Goal: Task Accomplishment & Management: Complete application form

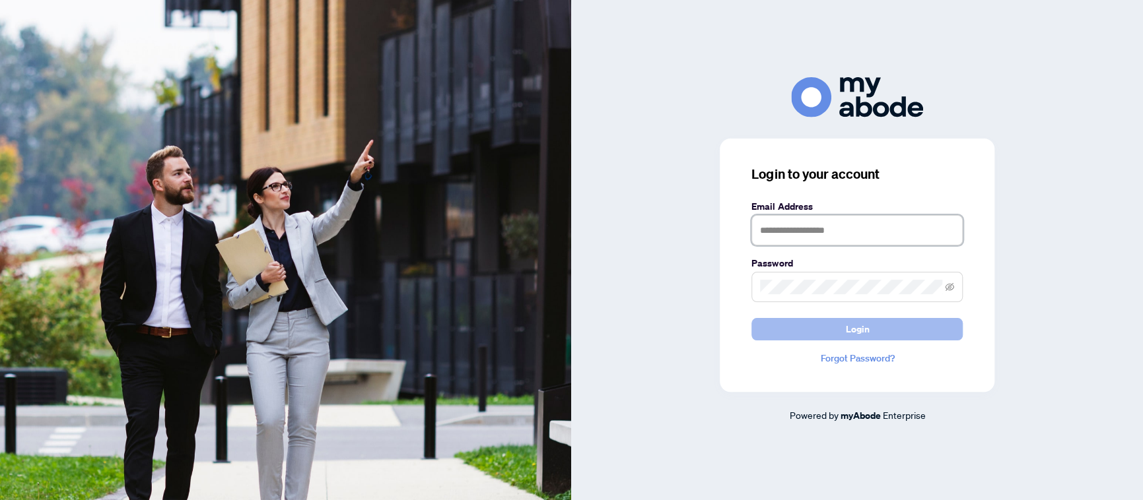
type input "**********"
click at [864, 329] on span "Login" at bounding box center [857, 329] width 24 height 21
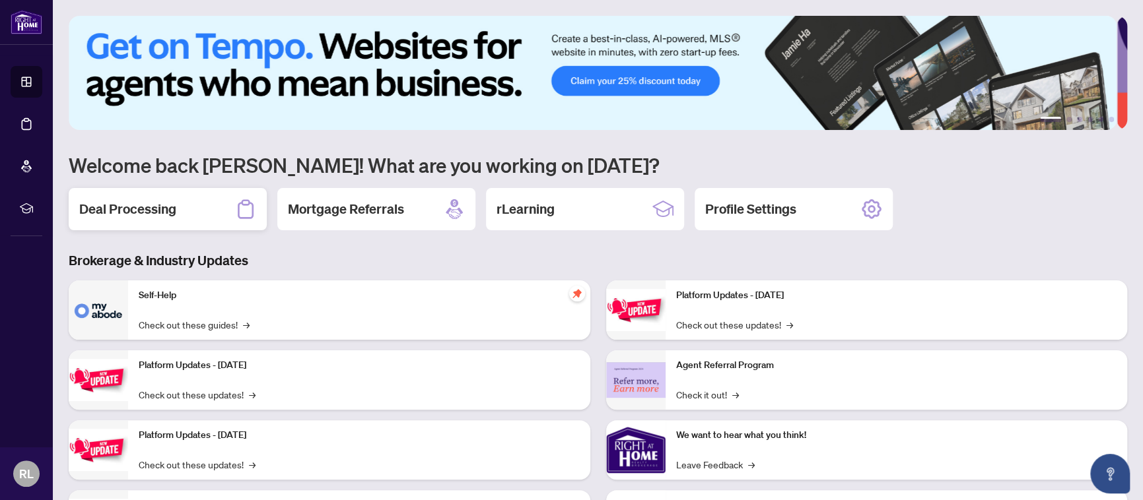
click at [125, 195] on div "Deal Processing" at bounding box center [168, 209] width 198 height 42
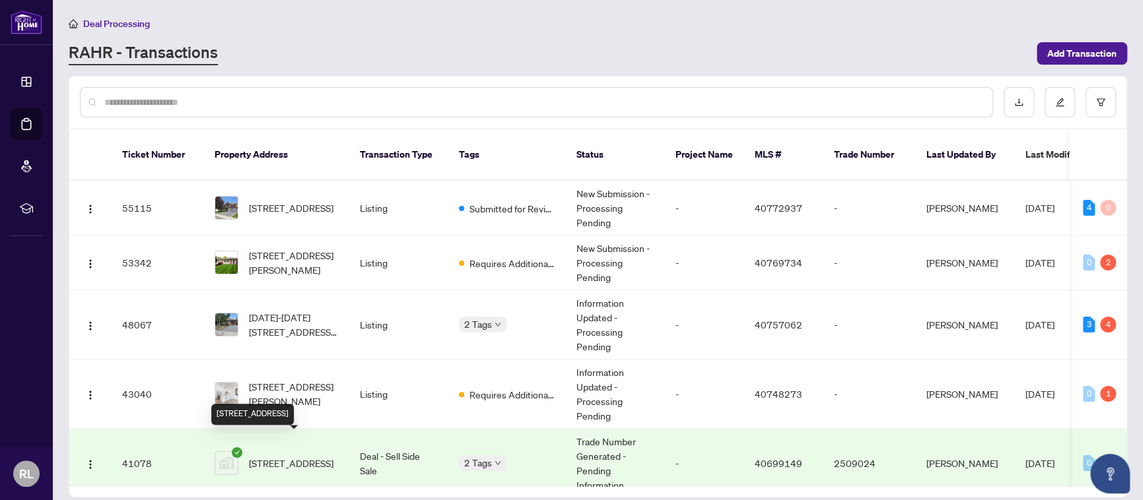
click at [312, 456] on span "207-5080 PINEDALE Ave, Burlington, Ontario L7L 5V7, Canada" at bounding box center [291, 463] width 84 height 15
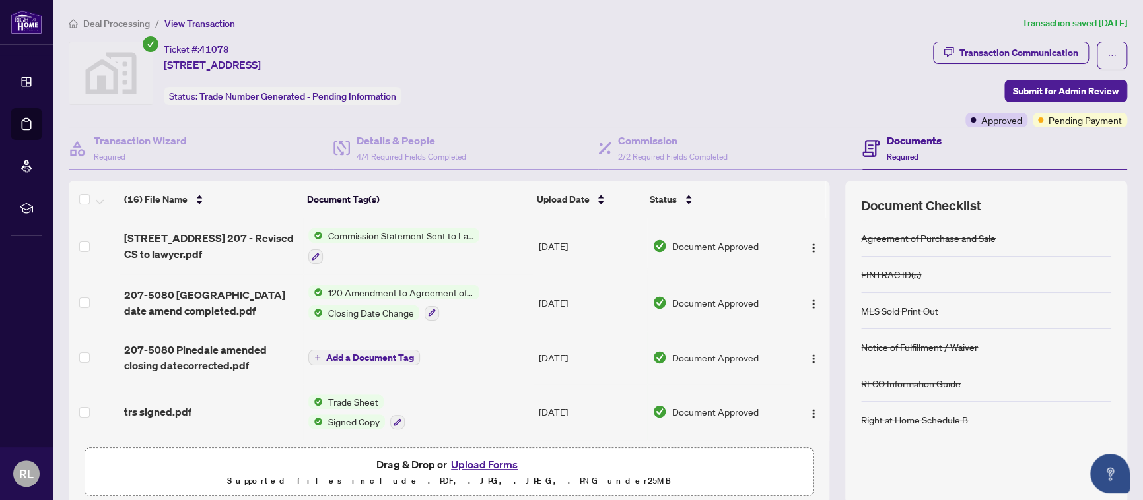
click at [495, 463] on button "Upload Forms" at bounding box center [484, 464] width 75 height 17
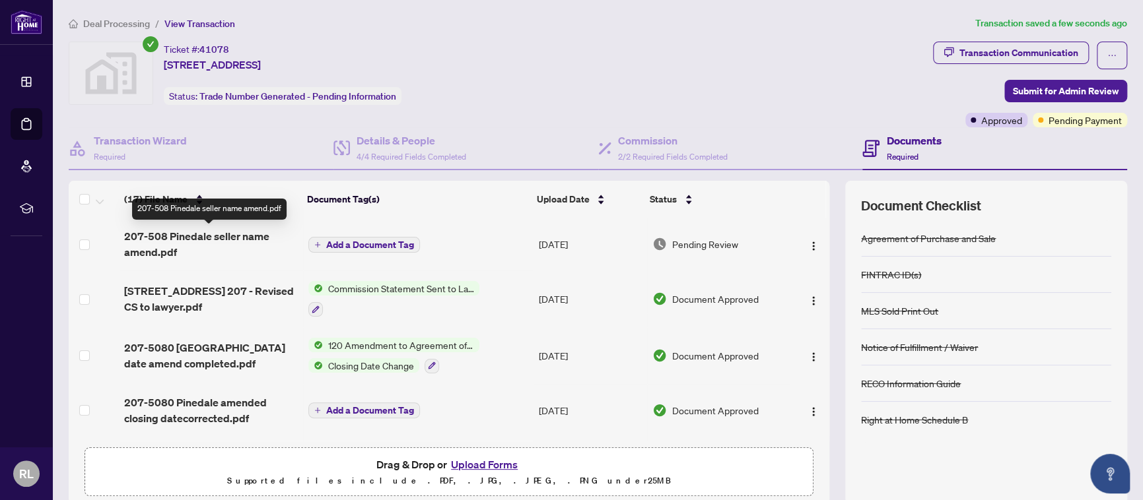
click at [219, 234] on span "207-508 Pinedale seller name amend.pdf" at bounding box center [211, 244] width 174 height 32
click at [348, 246] on span "Add a Document Tag" at bounding box center [370, 244] width 88 height 9
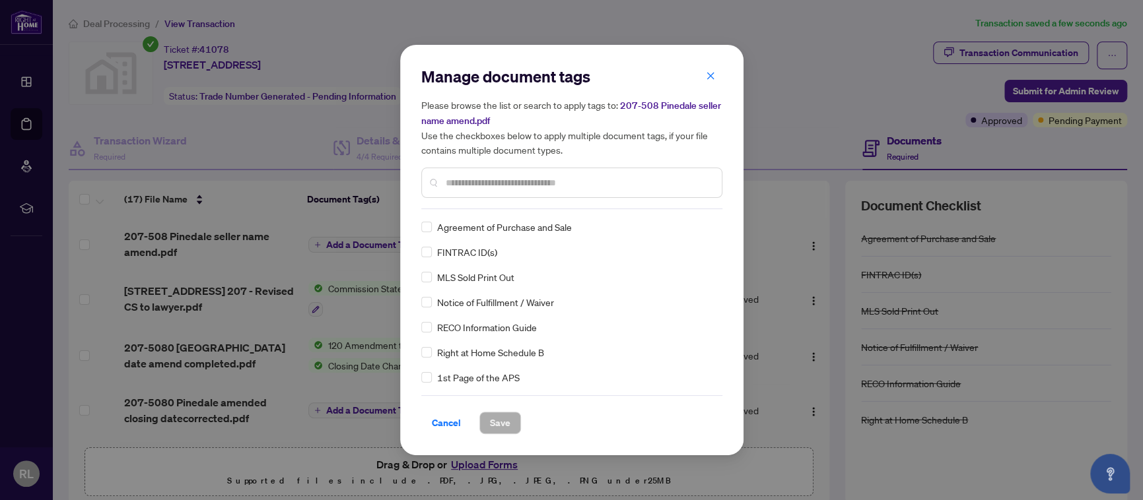
click at [469, 178] on input "text" at bounding box center [578, 183] width 265 height 15
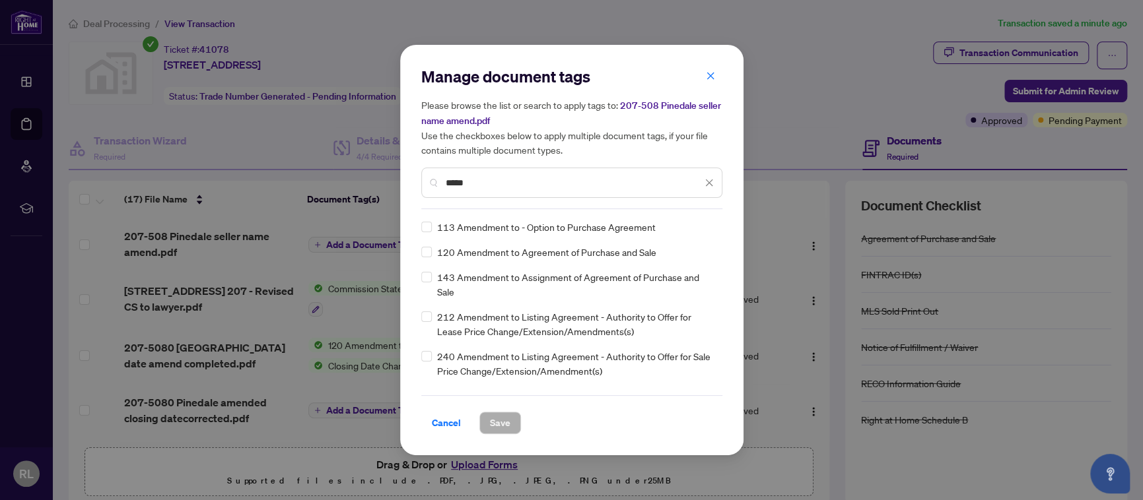
type input "*****"
click at [580, 256] on span "120 Amendment to Agreement of Purchase and Sale" at bounding box center [546, 252] width 219 height 15
click at [497, 417] on span "Save" at bounding box center [500, 423] width 20 height 21
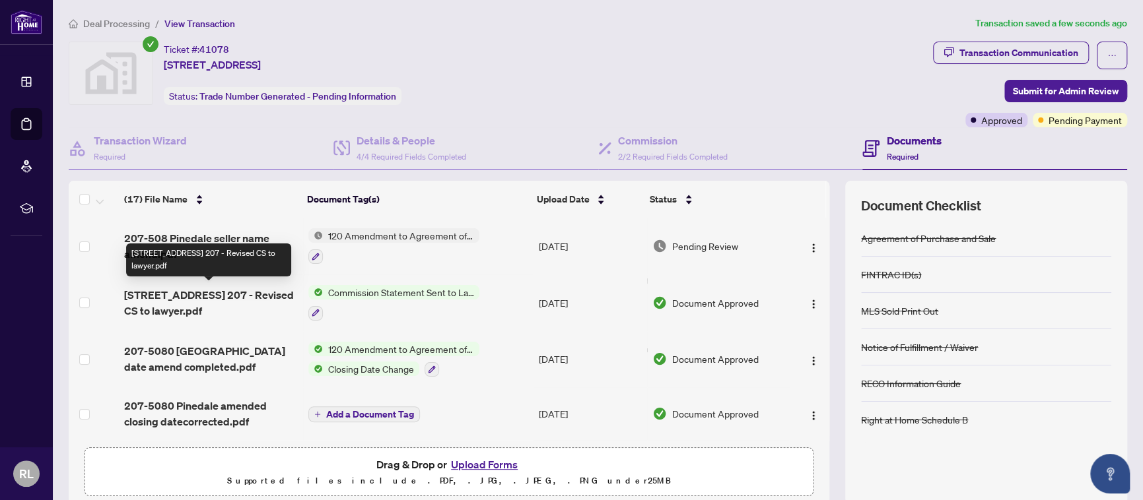
click at [183, 293] on span "5080 Pinedale Avenue 207 - Revised CS to lawyer.pdf" at bounding box center [211, 303] width 174 height 32
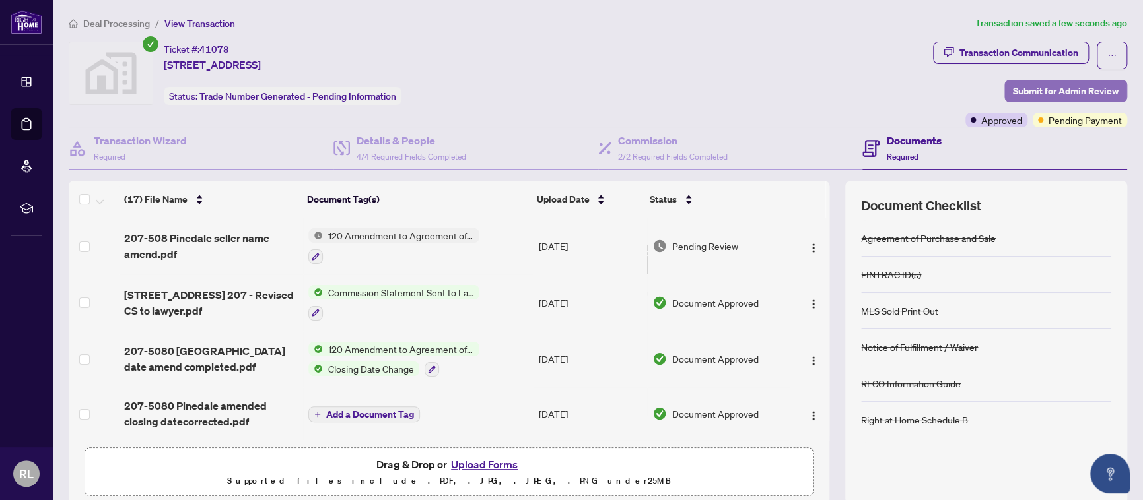
click at [1042, 88] on span "Submit for Admin Review" at bounding box center [1065, 91] width 106 height 21
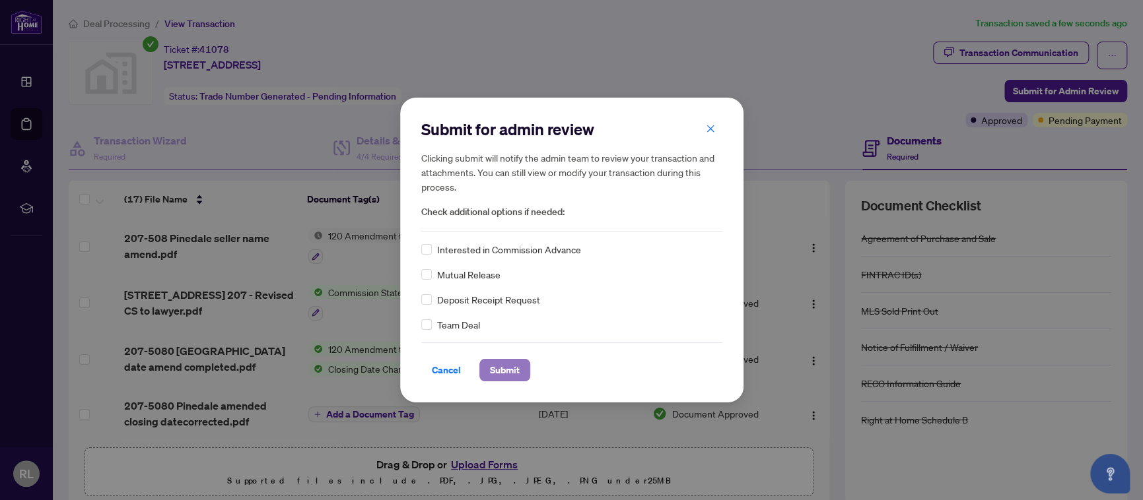
click at [490, 366] on span "Submit" at bounding box center [505, 370] width 30 height 21
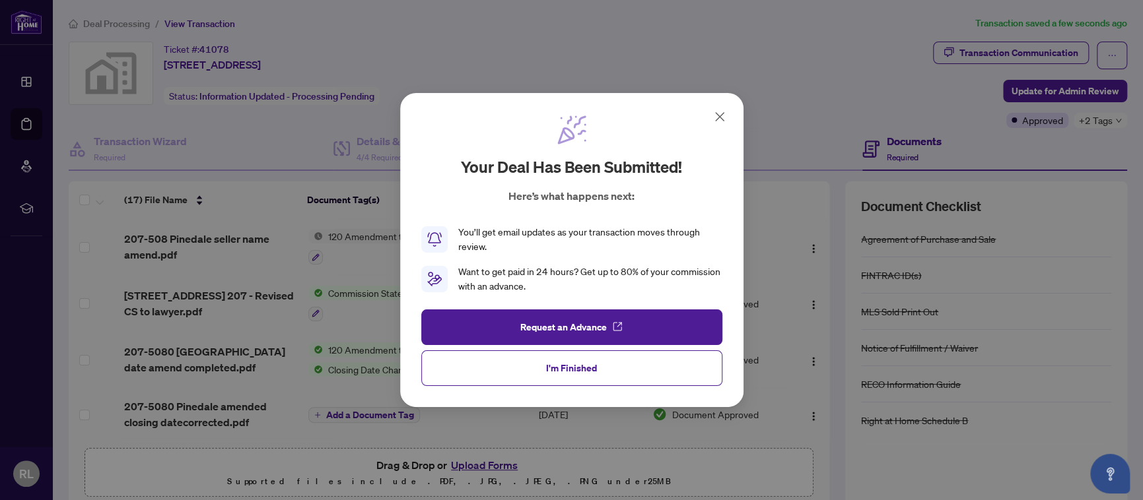
click at [715, 114] on icon at bounding box center [719, 117] width 8 height 8
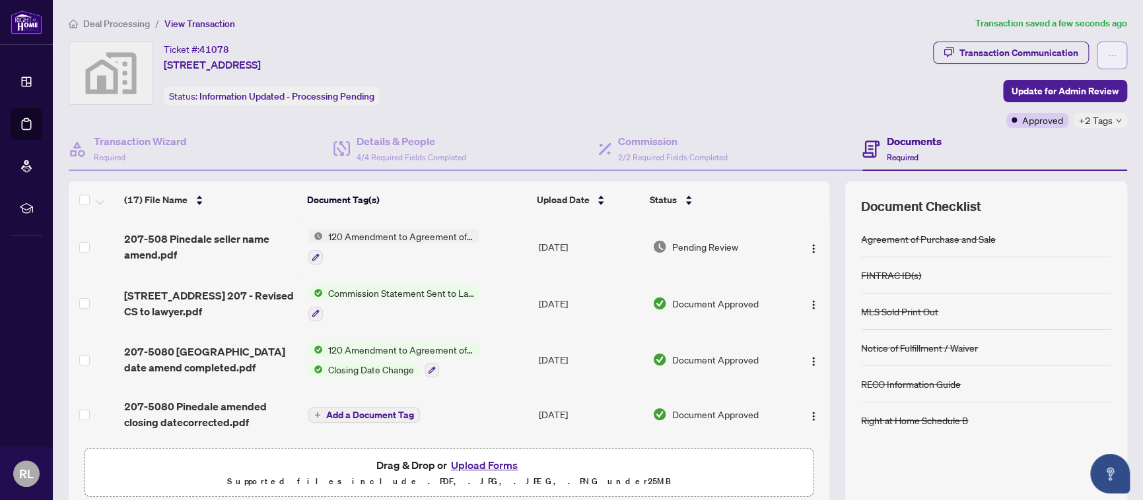
click at [1107, 53] on icon "ellipsis" at bounding box center [1111, 55] width 9 height 9
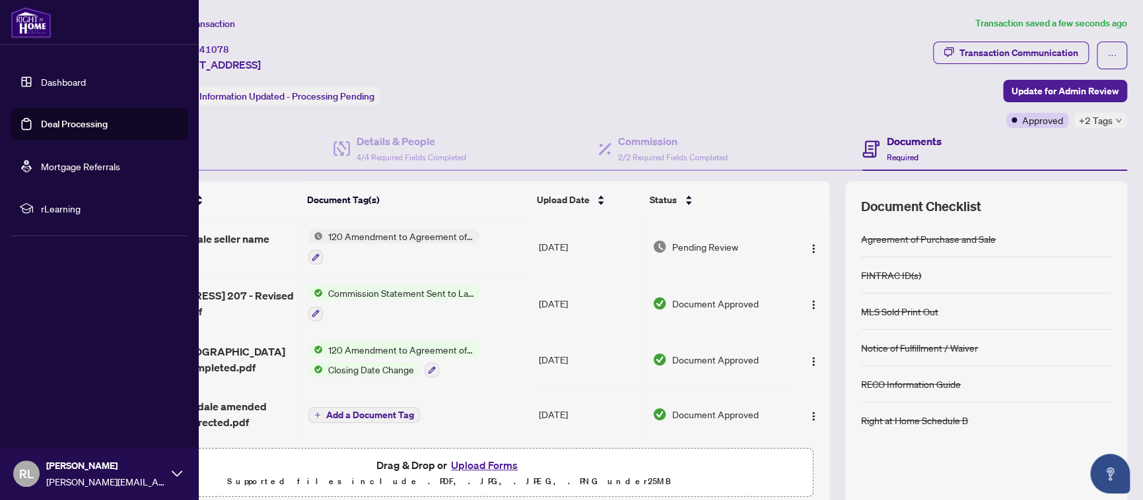
click at [33, 474] on span "RL" at bounding box center [26, 474] width 26 height 26
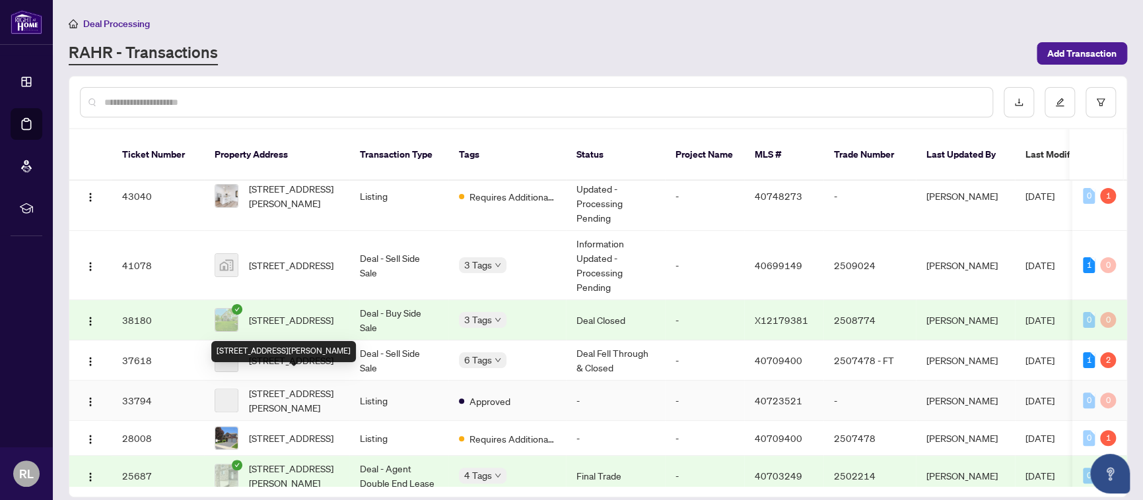
scroll to position [264, 0]
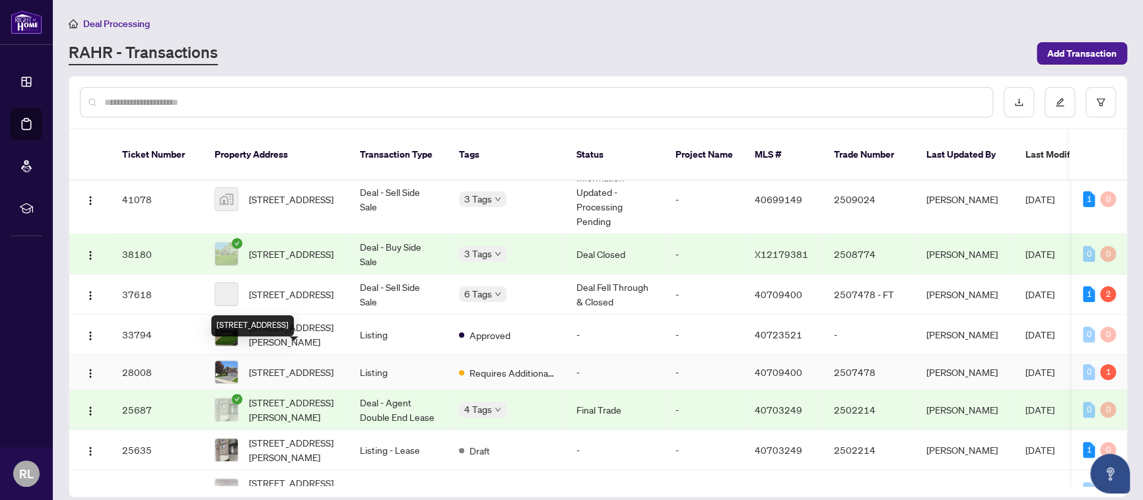
click at [300, 365] on span "2109 Berwick Drive, Burlington, ON L7M 4B3, Canada" at bounding box center [291, 372] width 84 height 15
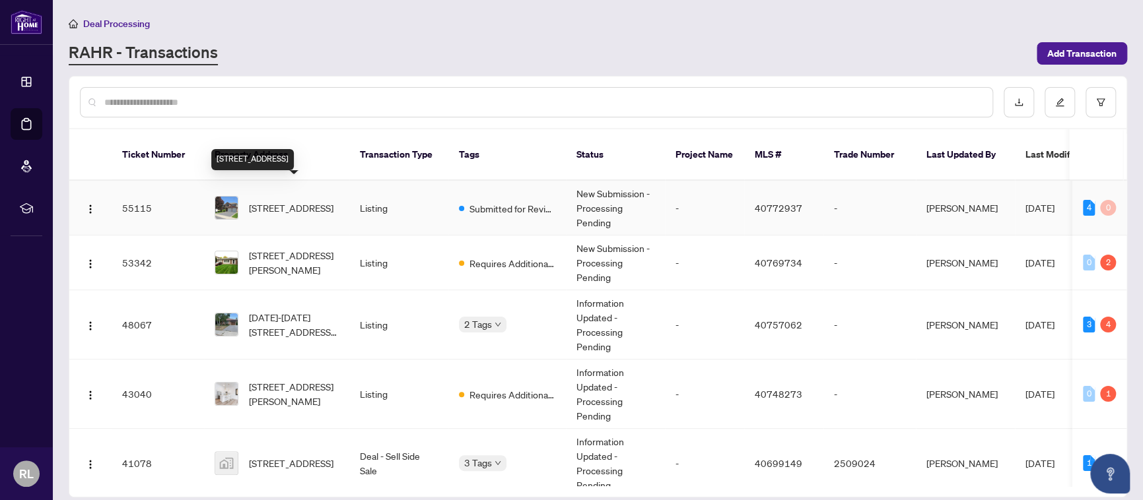
click at [270, 201] on span "2109 Berwick Drive, Burlington, ON L7M 4B3, Canada" at bounding box center [291, 208] width 84 height 15
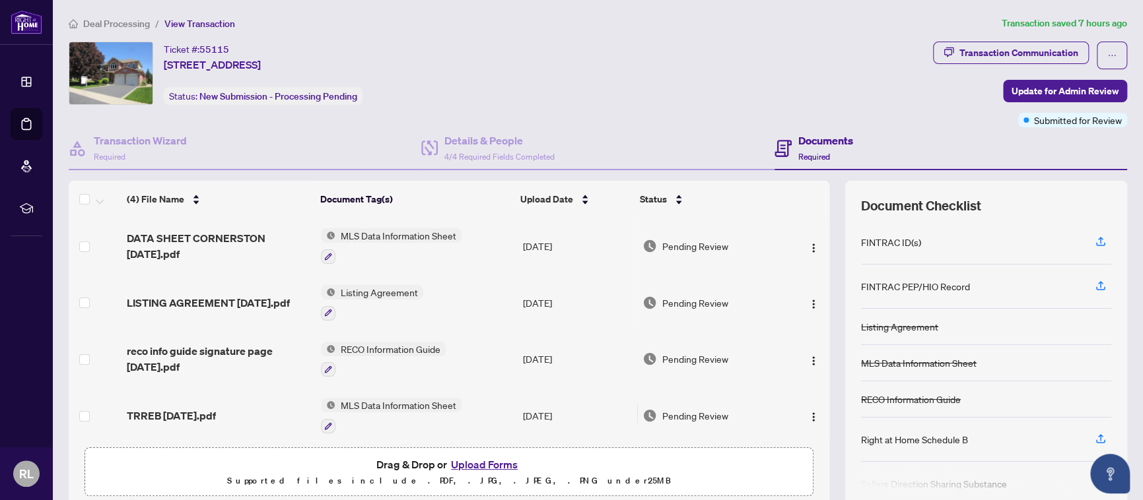
scroll to position [3, 0]
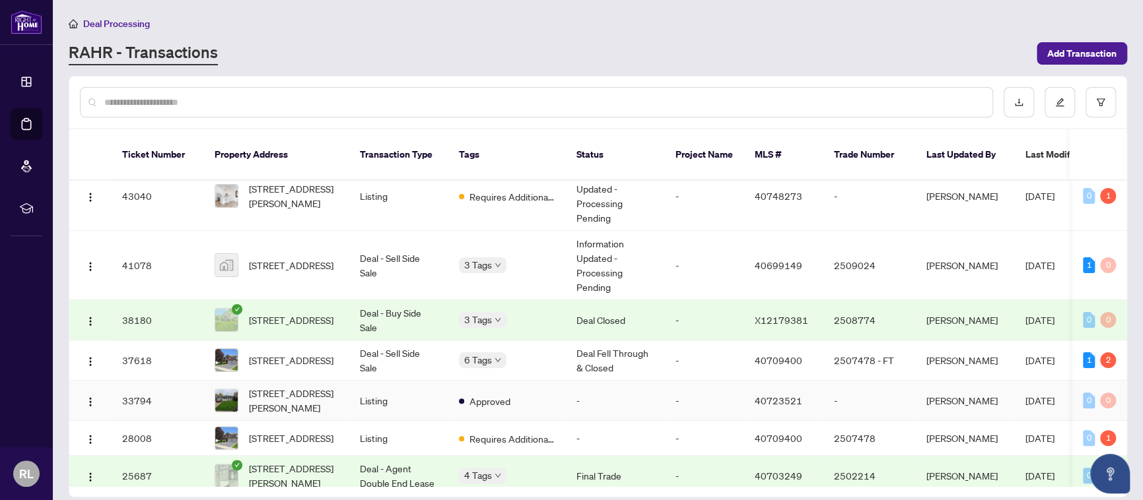
scroll to position [264, 0]
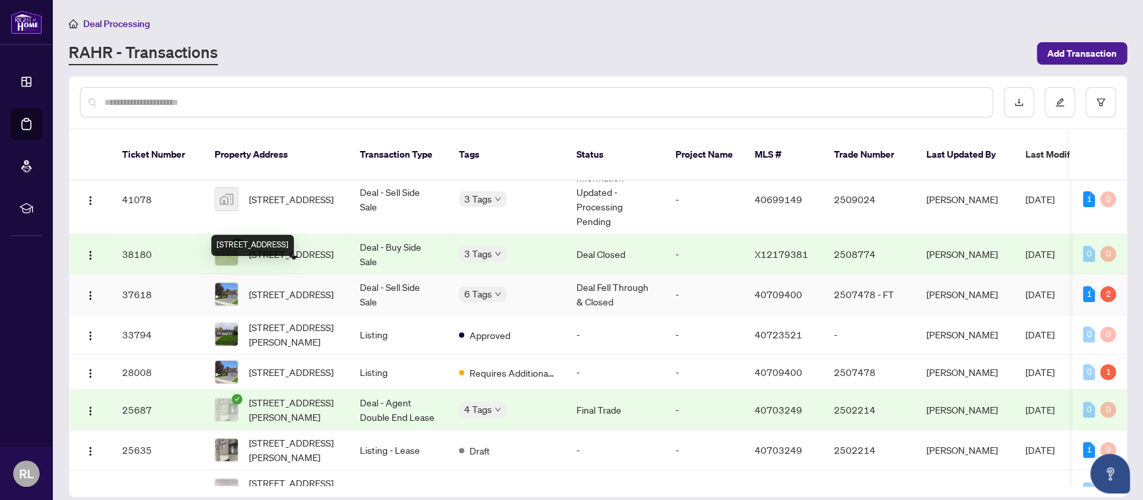
click at [288, 287] on span "2109 Berwick Drive, Burlington, ON L7M 4B3, Canada" at bounding box center [291, 294] width 84 height 15
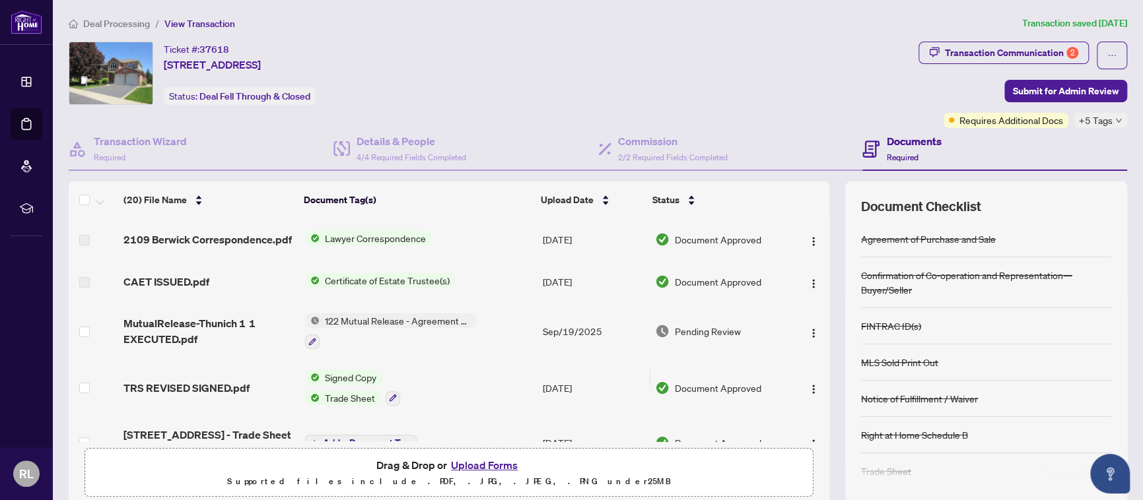
click at [383, 278] on span "Certificate of Estate Trustee(s)" at bounding box center [386, 280] width 135 height 15
click at [386, 321] on span "Certificate of Estate Trustee(s)" at bounding box center [382, 323] width 135 height 15
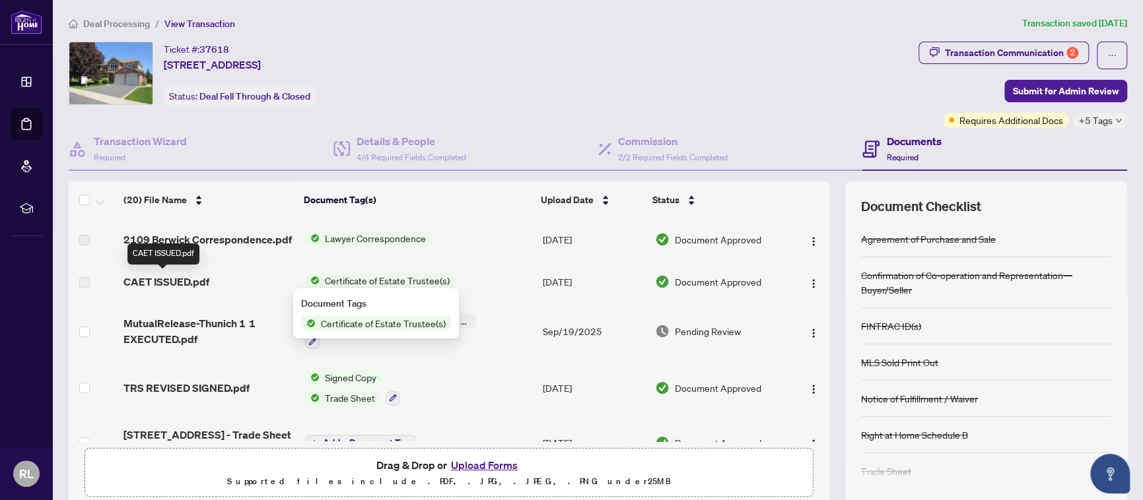
click at [171, 281] on span "CAET ISSUED.pdf" at bounding box center [166, 282] width 86 height 16
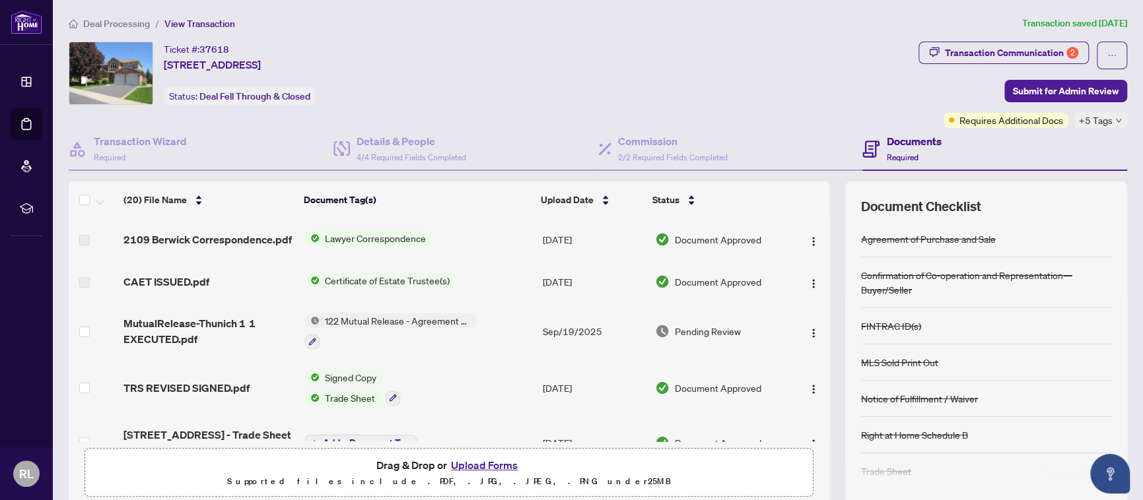
click at [322, 273] on span "Certificate of Estate Trustee(s)" at bounding box center [386, 280] width 135 height 15
click at [348, 234] on span "Lawyer Correspondence" at bounding box center [375, 238] width 112 height 15
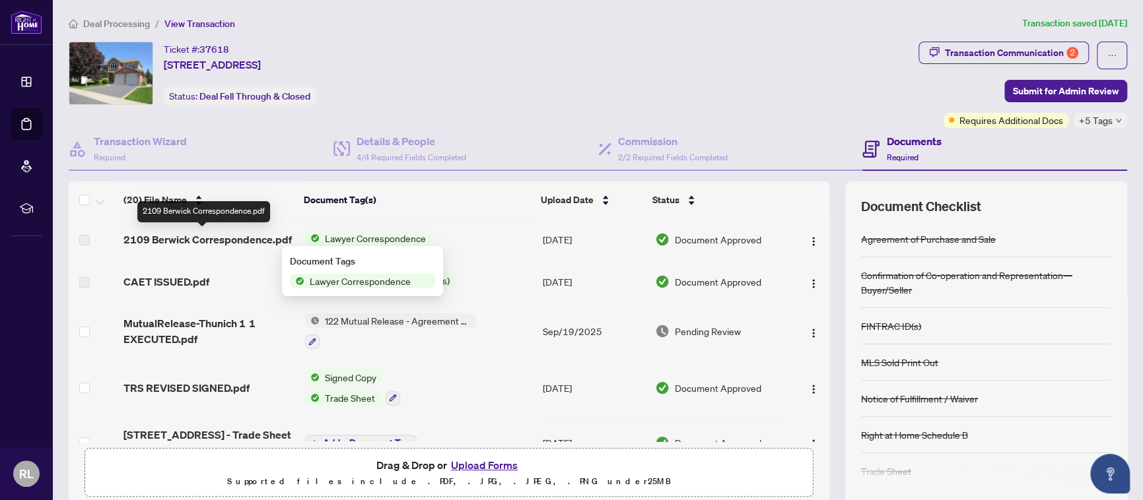
click at [174, 240] on span "2109 Berwick Correspondence.pdf" at bounding box center [207, 240] width 168 height 16
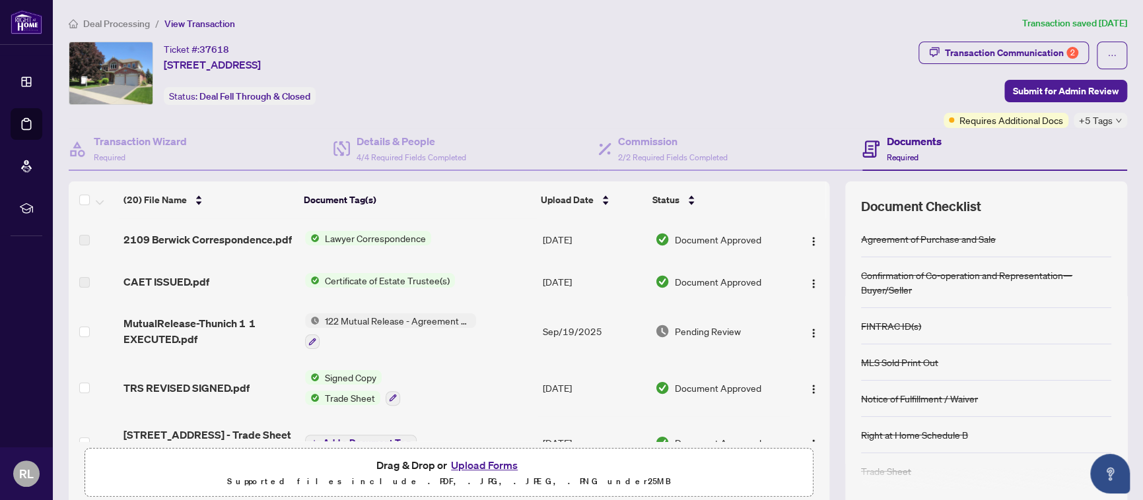
click at [496, 461] on button "Upload Forms" at bounding box center [484, 465] width 75 height 17
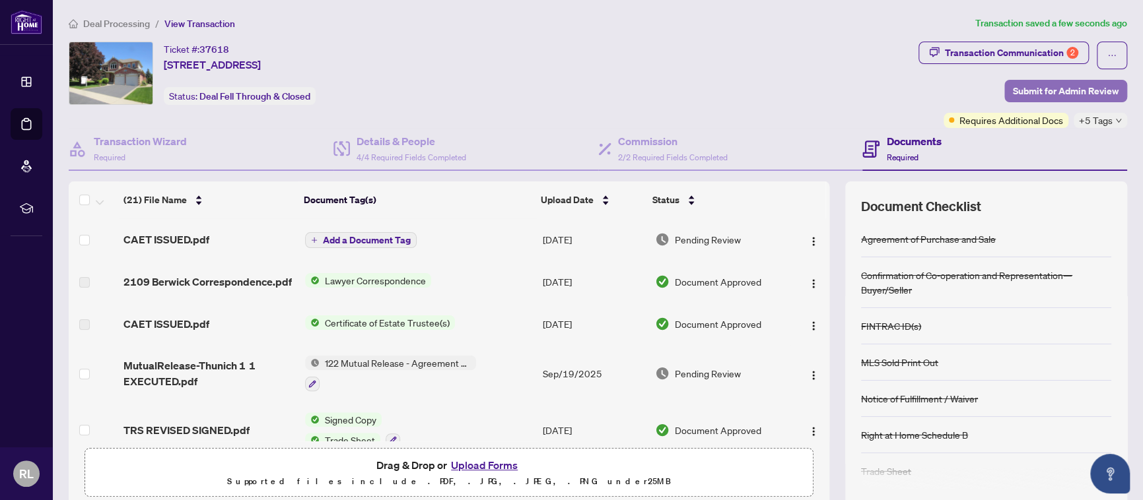
click at [1049, 93] on span "Submit for Admin Review" at bounding box center [1065, 91] width 106 height 21
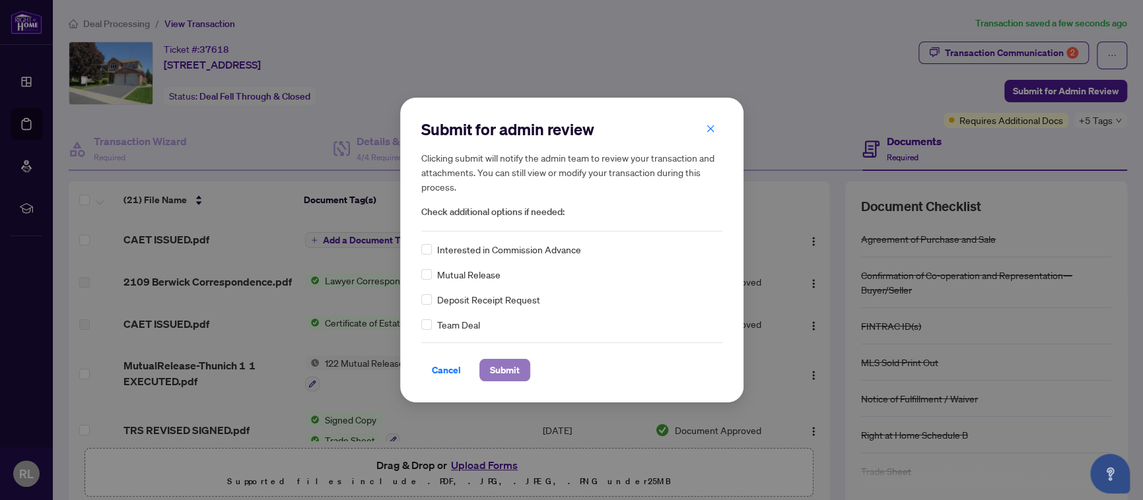
click at [501, 368] on span "Submit" at bounding box center [505, 370] width 30 height 21
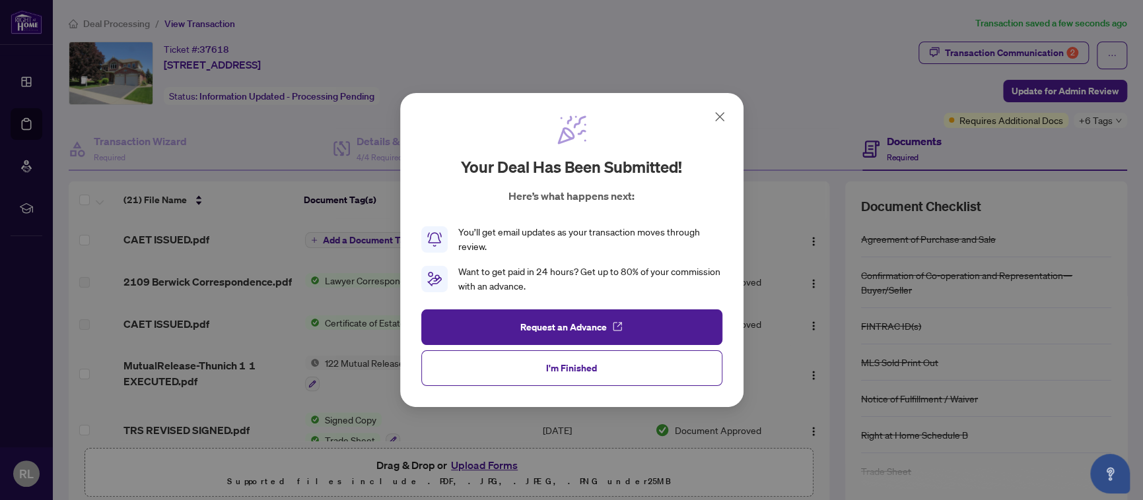
click at [719, 114] on icon at bounding box center [720, 117] width 16 height 16
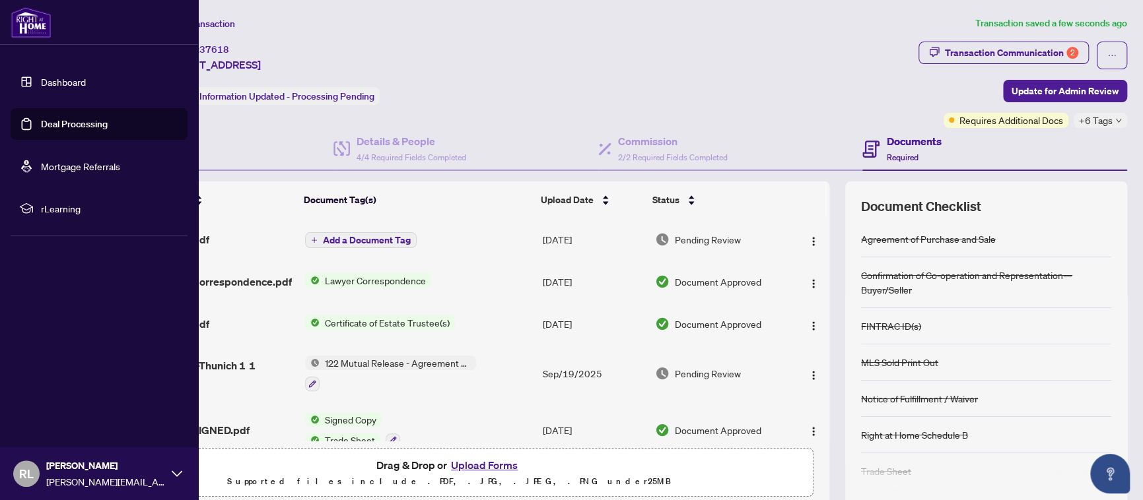
click at [18, 480] on span "RL" at bounding box center [26, 474] width 26 height 26
click at [60, 399] on span "Logout" at bounding box center [53, 395] width 30 height 21
click at [46, 395] on span "Logout" at bounding box center [53, 395] width 30 height 21
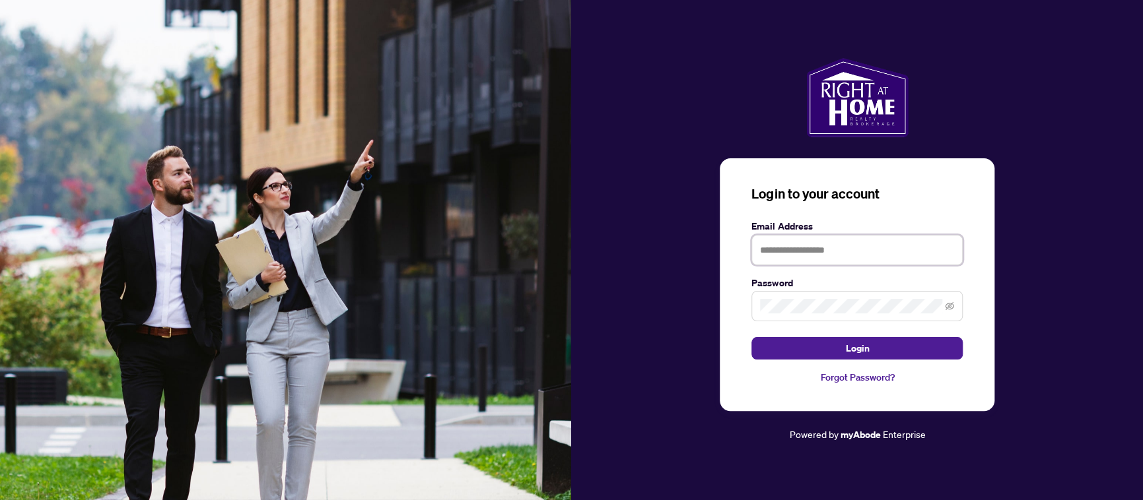
type input "**********"
